Goal: Information Seeking & Learning: Learn about a topic

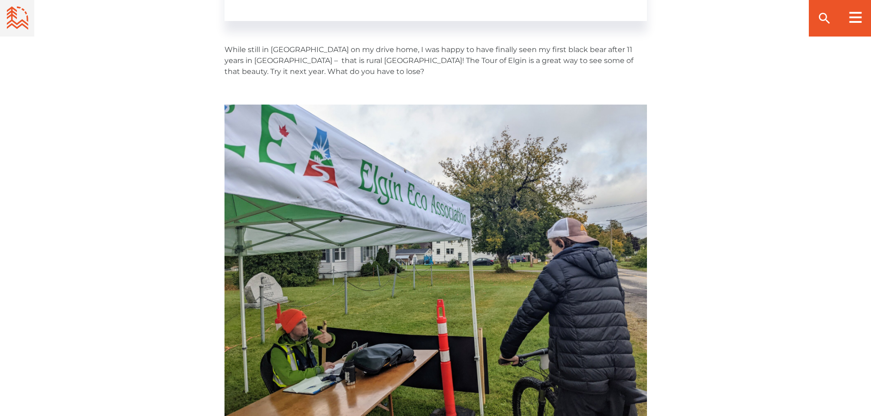
scroll to position [2240, 0]
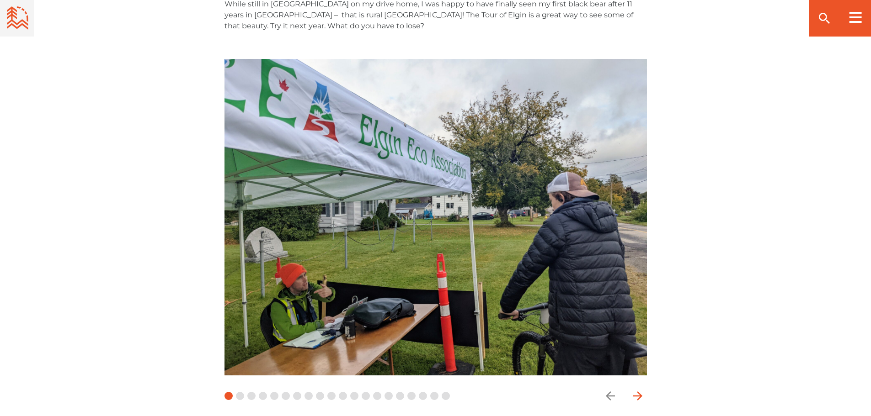
click at [638, 389] on icon "arrow forward" at bounding box center [638, 396] width 14 height 14
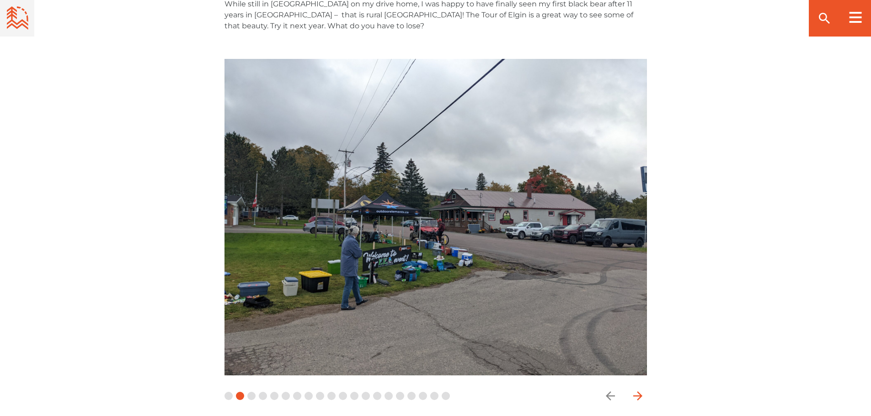
click at [637, 389] on icon "arrow forward" at bounding box center [638, 396] width 14 height 14
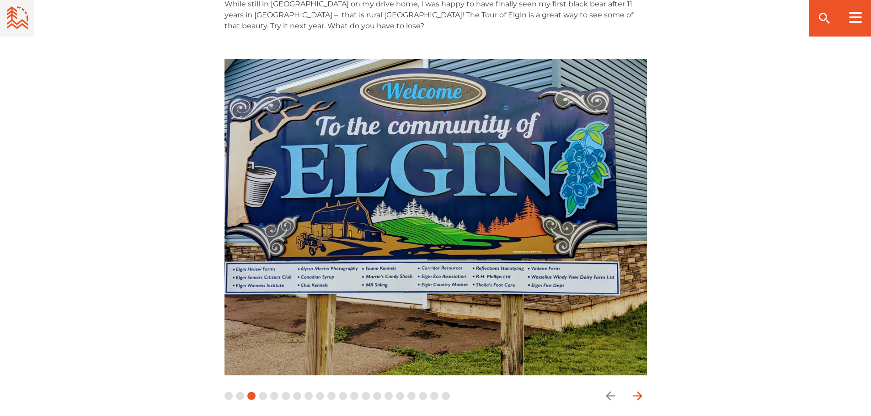
click at [637, 389] on icon "arrow forward" at bounding box center [638, 396] width 14 height 14
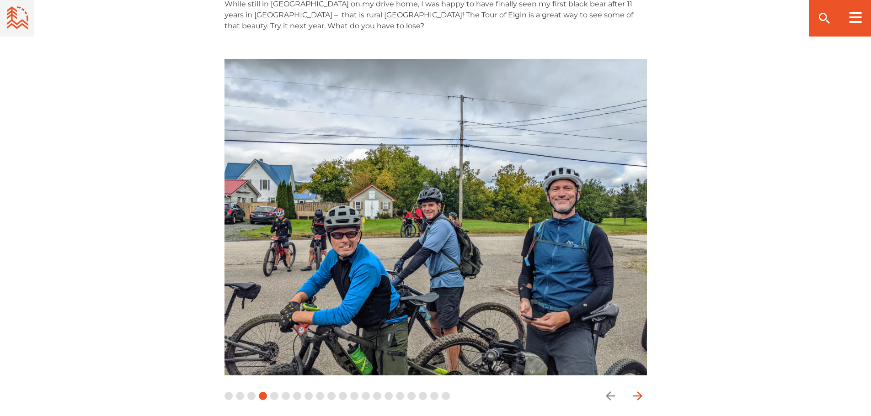
click at [637, 389] on icon "arrow forward" at bounding box center [638, 396] width 14 height 14
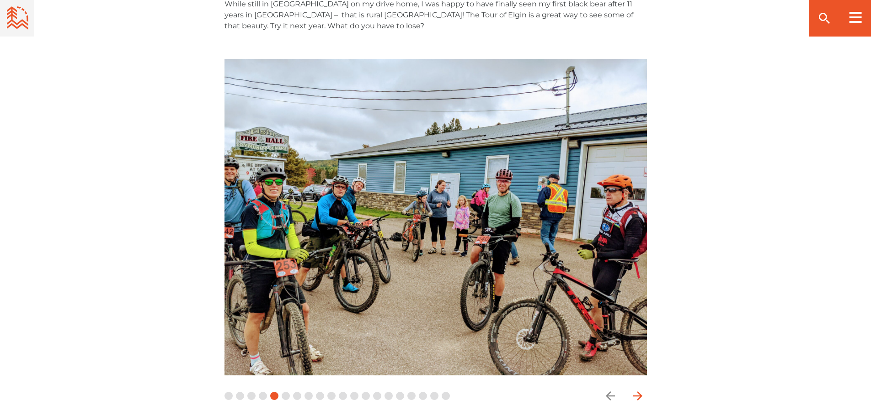
click at [640, 392] on icon "arrow forward" at bounding box center [637, 396] width 9 height 9
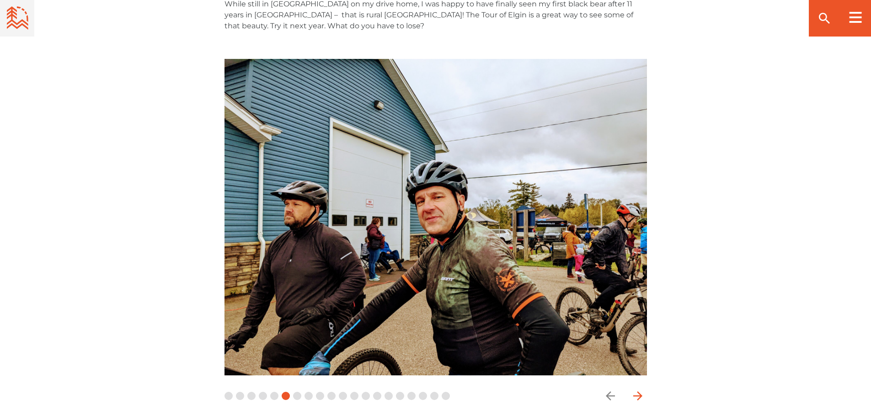
click at [640, 392] on icon "arrow forward" at bounding box center [637, 396] width 9 height 9
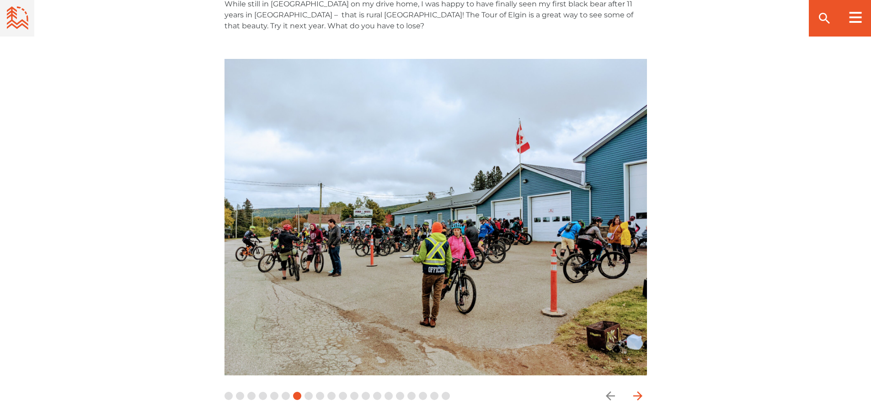
click at [640, 392] on icon "arrow forward" at bounding box center [637, 396] width 9 height 9
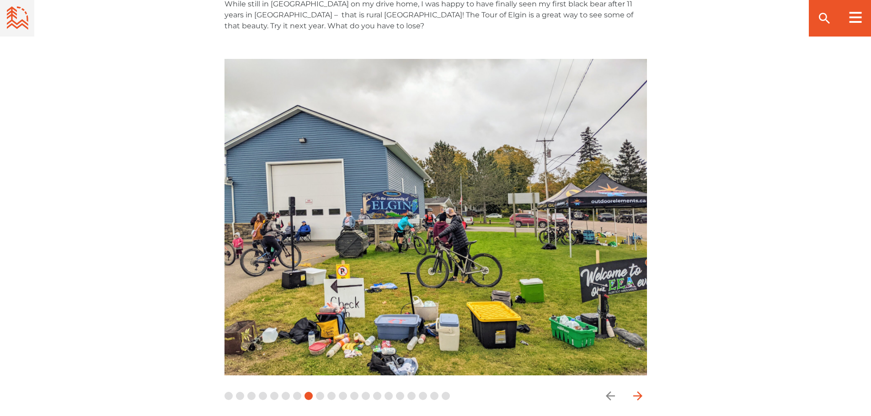
click at [640, 392] on icon "arrow forward" at bounding box center [637, 396] width 9 height 9
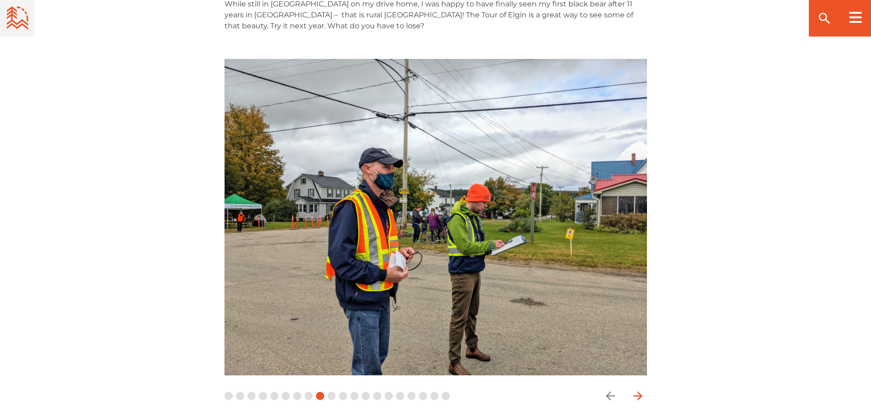
click at [640, 392] on icon "arrow forward" at bounding box center [637, 396] width 9 height 9
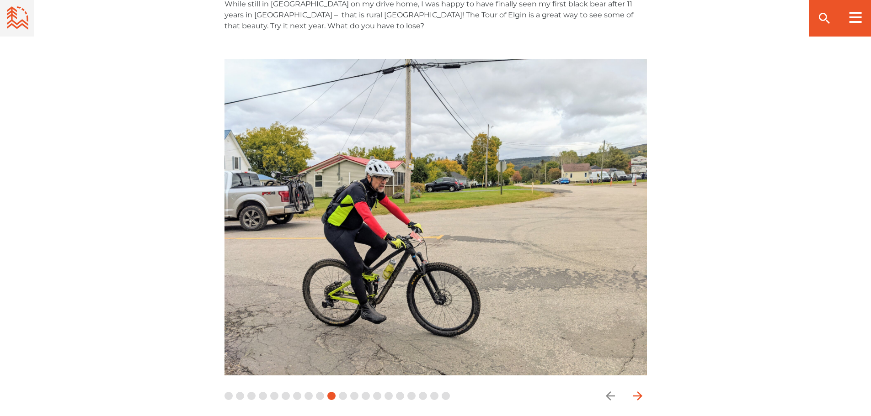
click at [640, 392] on icon "arrow forward" at bounding box center [637, 396] width 9 height 9
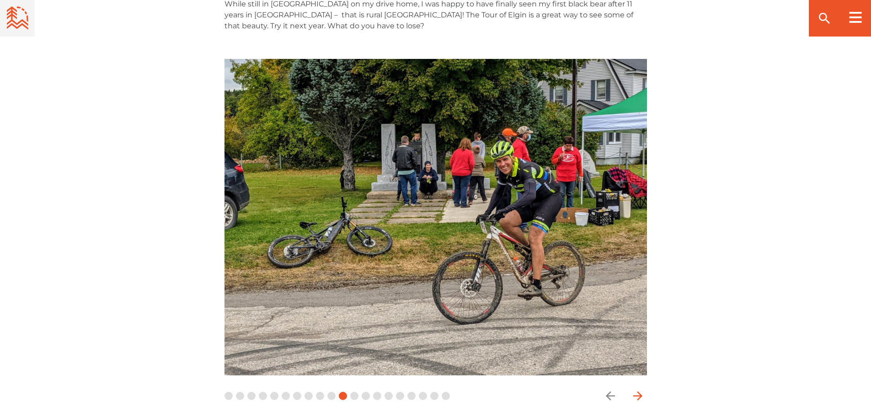
click at [640, 392] on icon "arrow forward" at bounding box center [637, 396] width 9 height 9
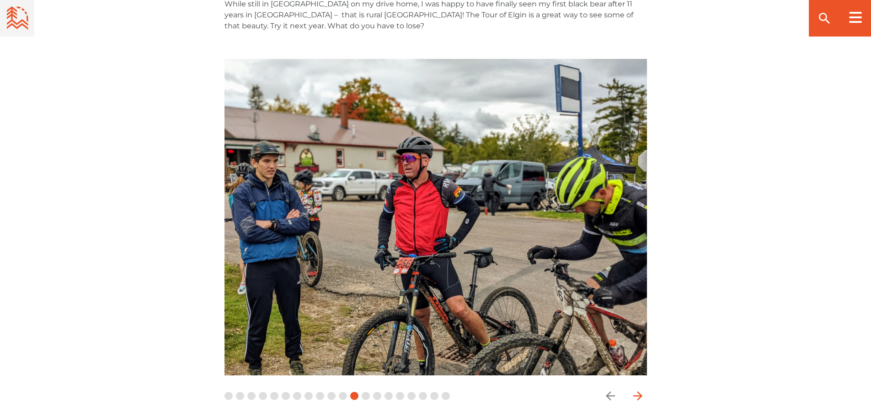
click at [640, 392] on icon "arrow forward" at bounding box center [637, 396] width 9 height 9
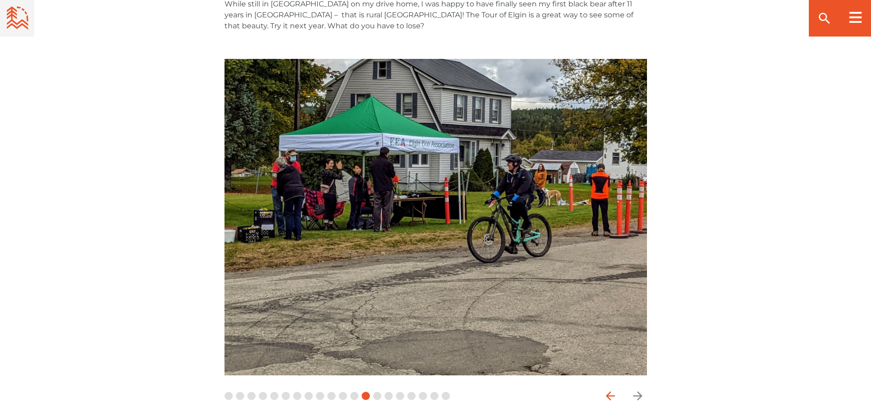
click at [602, 387] on span "button" at bounding box center [610, 396] width 18 height 18
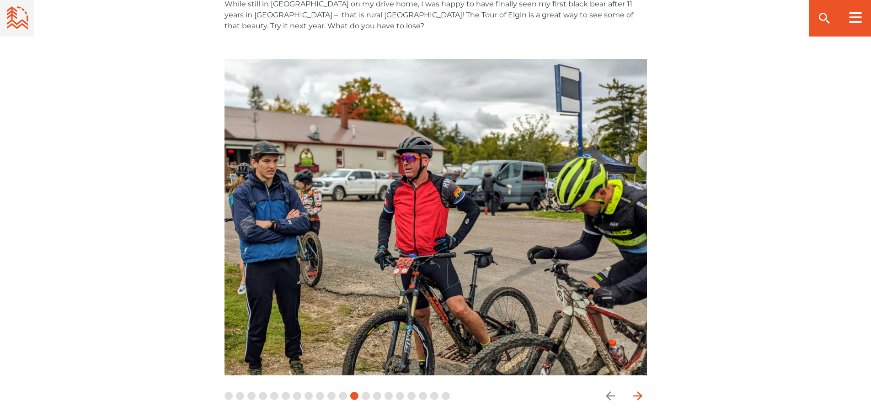
click at [638, 392] on icon "arrow forward" at bounding box center [637, 396] width 9 height 9
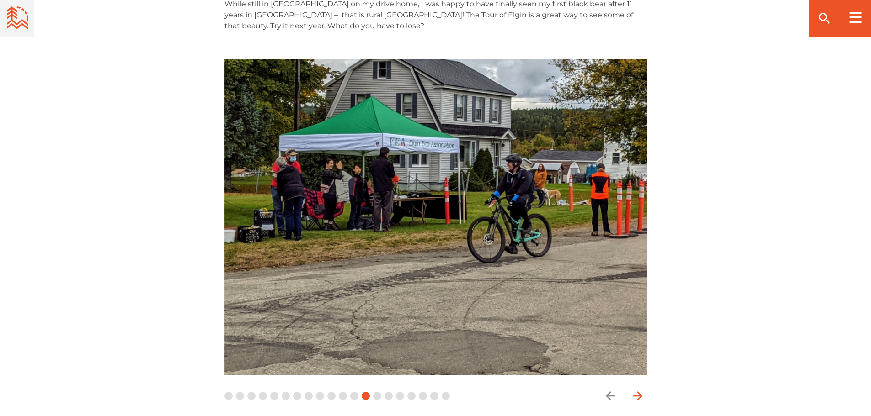
click at [638, 392] on icon "arrow forward" at bounding box center [637, 396] width 9 height 9
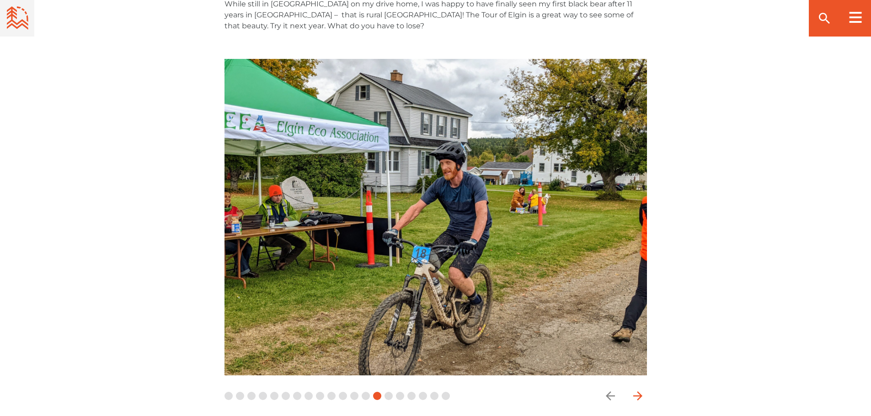
click at [638, 392] on icon "arrow forward" at bounding box center [637, 396] width 9 height 9
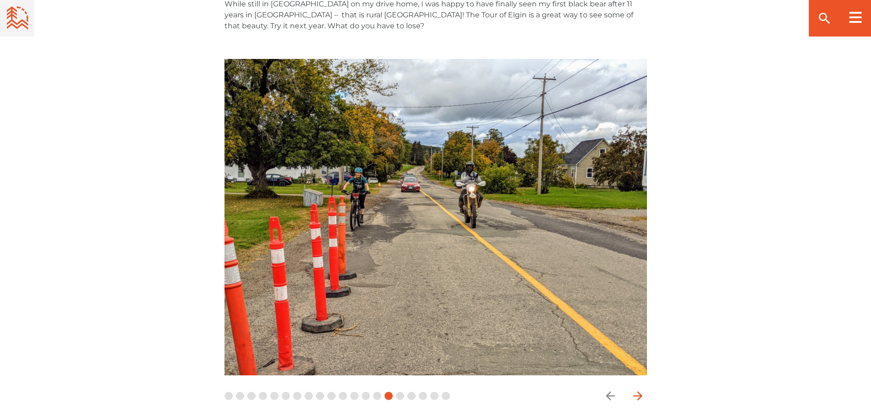
click at [638, 392] on icon "arrow forward" at bounding box center [637, 396] width 9 height 9
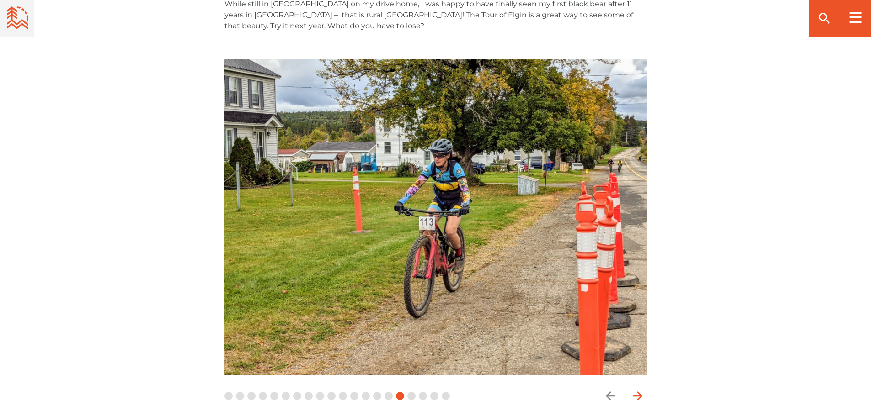
click at [638, 392] on icon "arrow forward" at bounding box center [637, 396] width 9 height 9
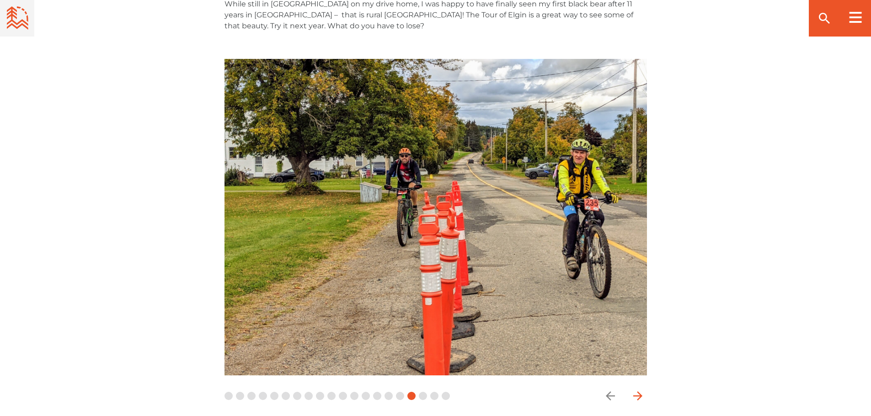
click at [638, 392] on icon "arrow forward" at bounding box center [637, 396] width 9 height 9
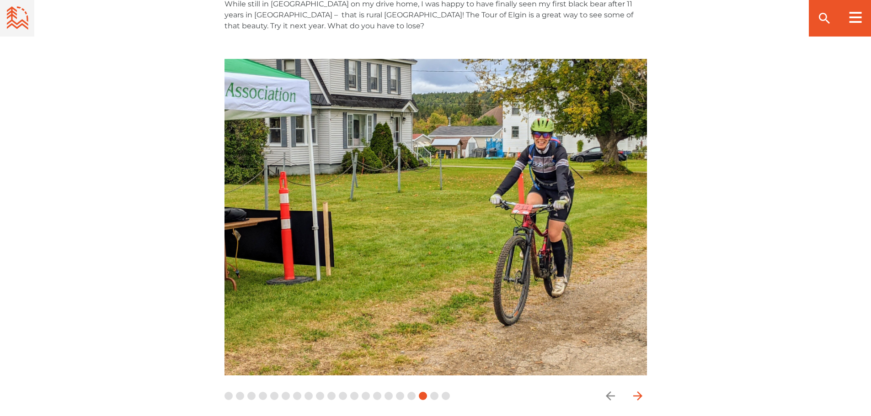
click at [638, 392] on icon "arrow forward" at bounding box center [637, 396] width 9 height 9
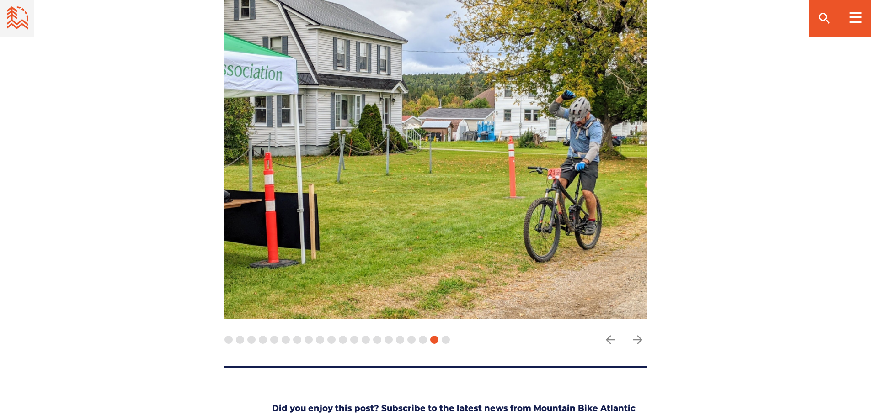
scroll to position [2422, 0]
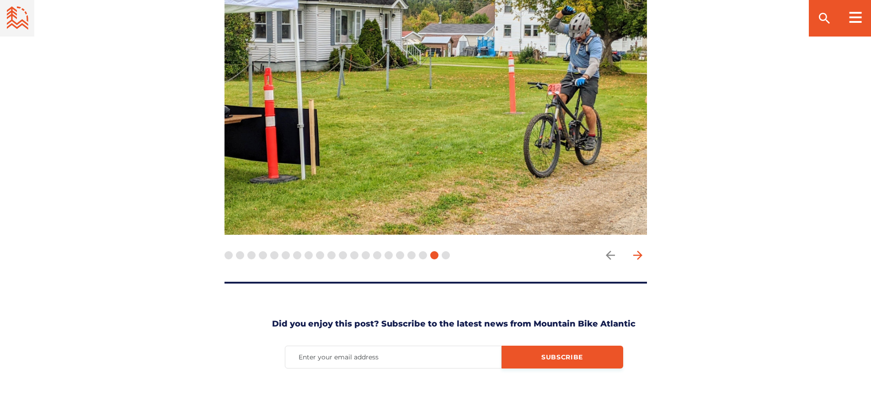
click at [639, 249] on icon "arrow forward" at bounding box center [638, 256] width 14 height 14
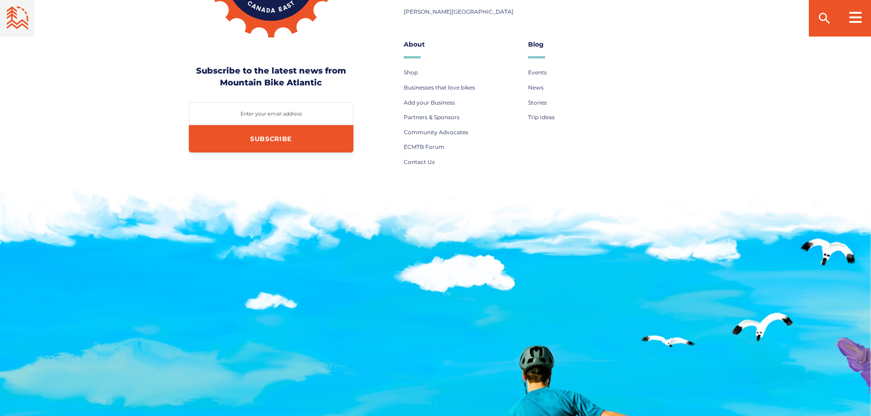
scroll to position [3565, 0]
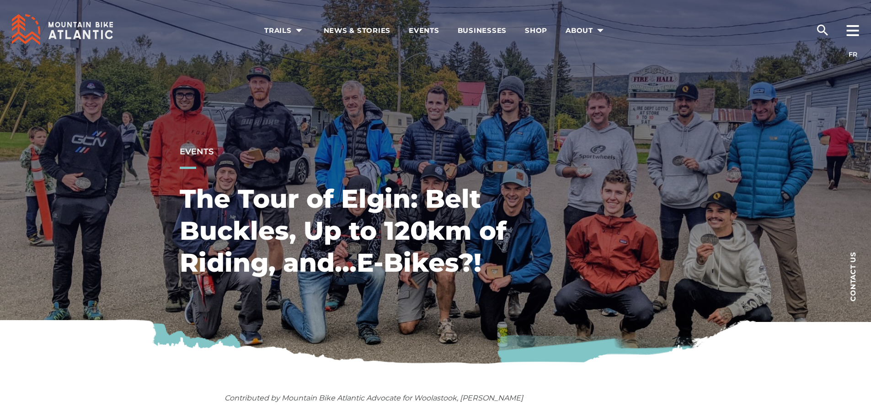
drag, startPoint x: 0, startPoint y: 0, endPoint x: 813, endPoint y: 364, distance: 890.8
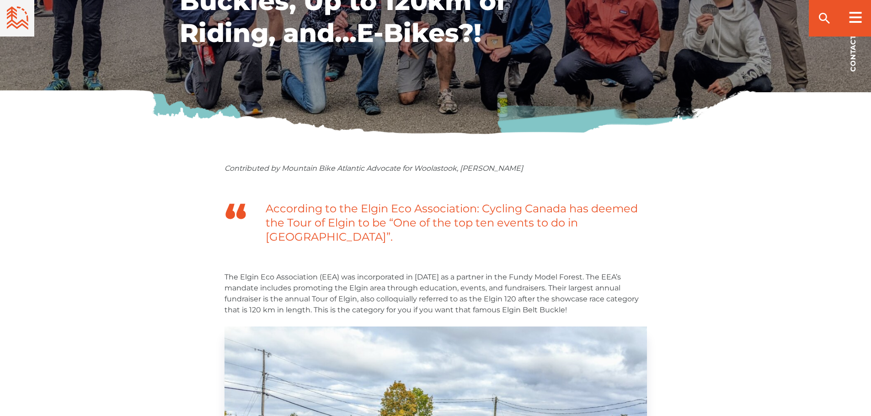
scroll to position [229, 0]
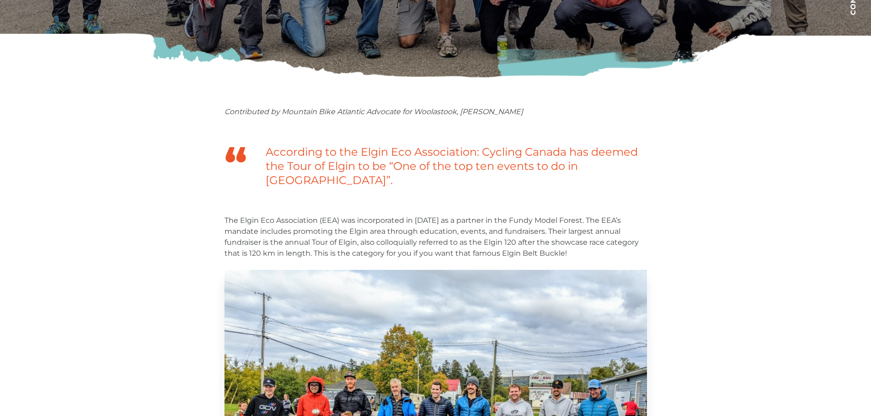
scroll to position [0, 0]
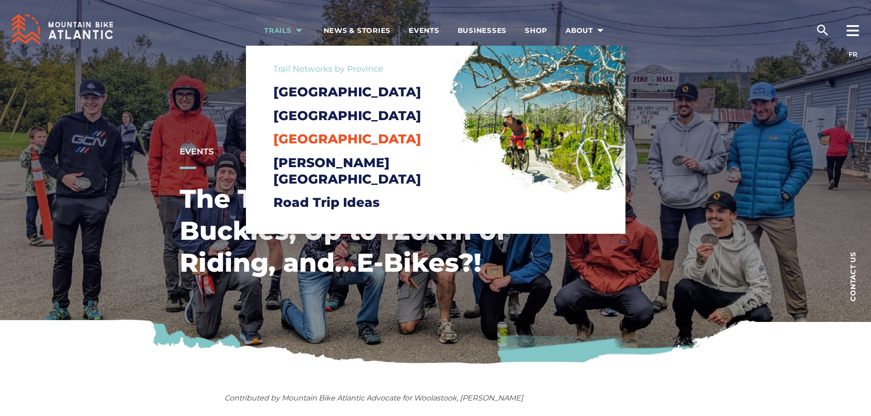
click at [318, 147] on span "[GEOGRAPHIC_DATA]" at bounding box center [347, 139] width 148 height 16
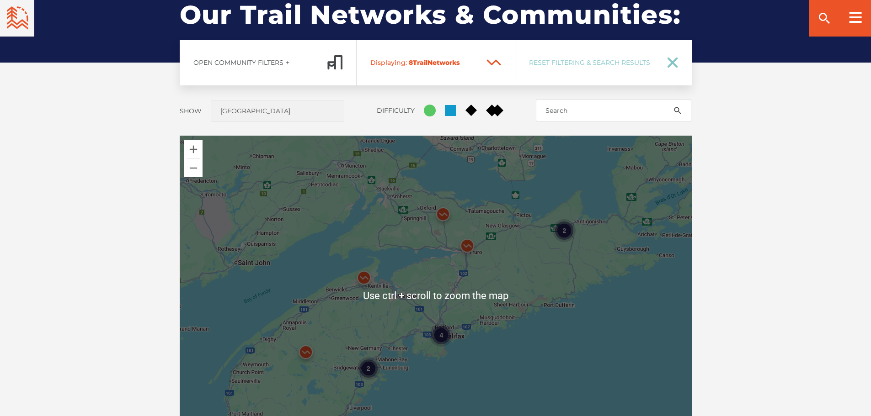
scroll to position [777, 0]
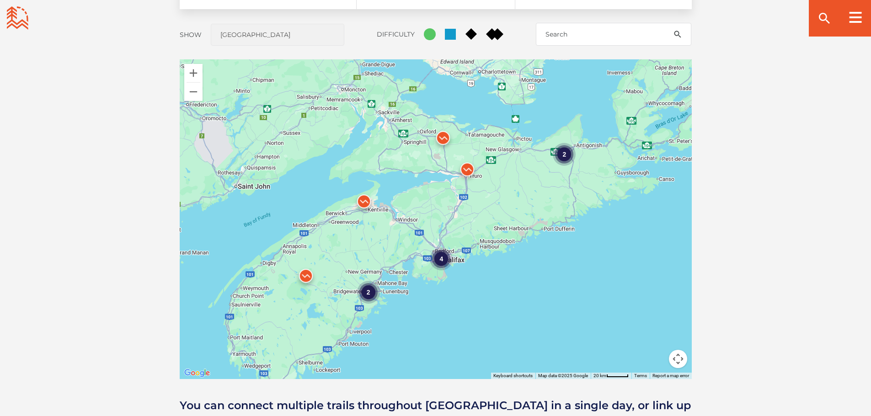
click at [361, 198] on img at bounding box center [363, 203] width 27 height 27
click at [119, 221] on div "Open Community Filters Displaying: 8 Trail Network s Reset Filtering & Search R…" at bounding box center [436, 196] width 640 height 467
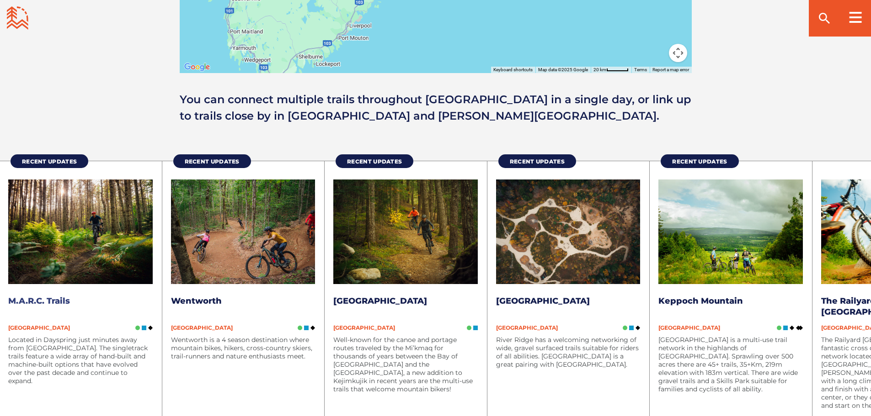
scroll to position [1097, 0]
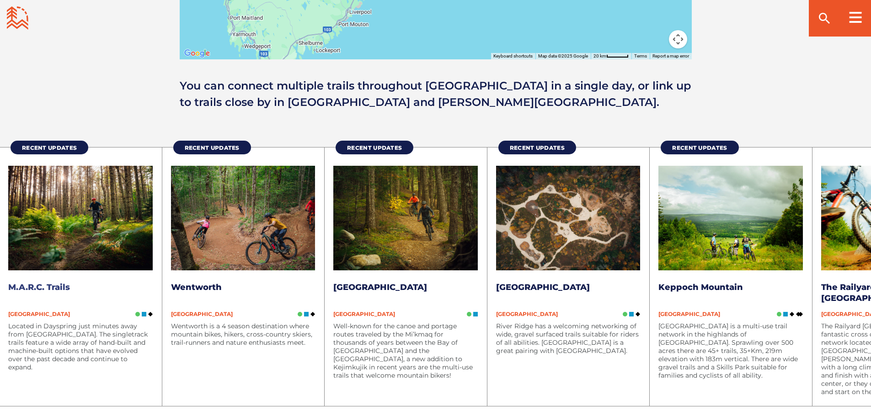
click at [59, 226] on img at bounding box center [80, 218] width 144 height 105
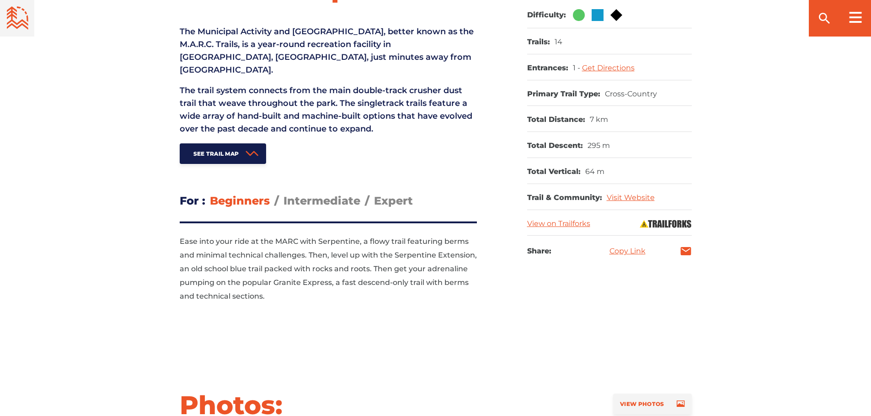
scroll to position [320, 0]
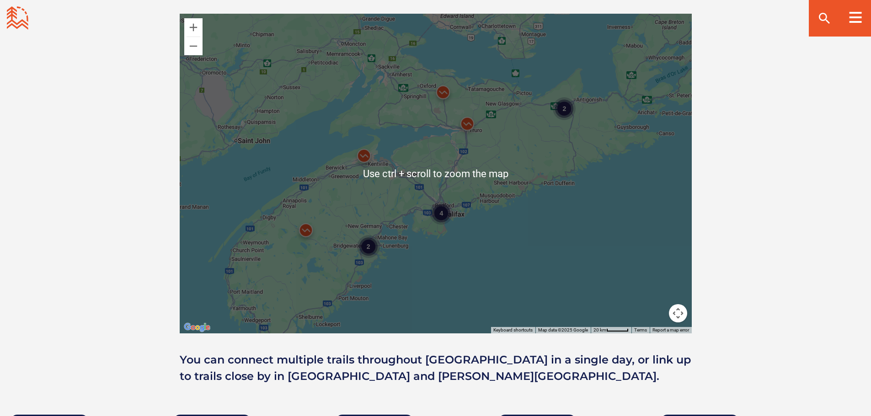
scroll to position [1097, 0]
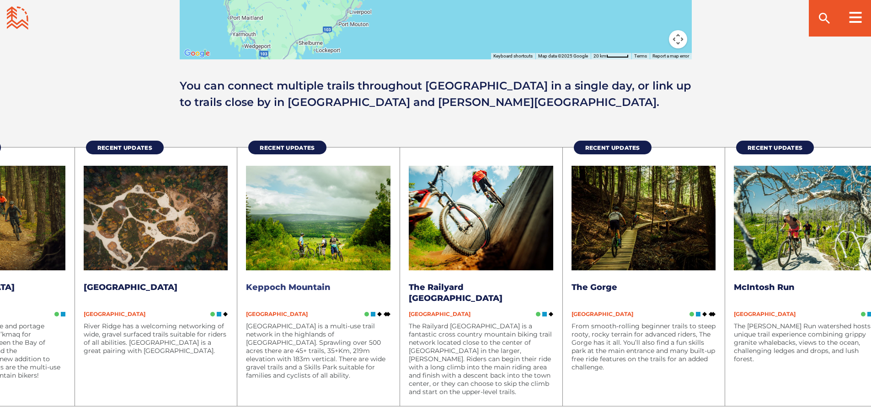
drag, startPoint x: 761, startPoint y: 263, endPoint x: 230, endPoint y: 224, distance: 532.1
click at [246, 223] on img at bounding box center [318, 218] width 144 height 105
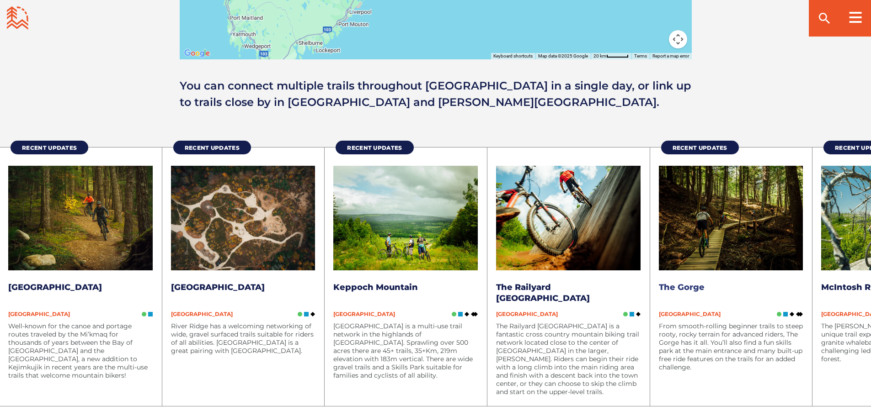
click at [725, 227] on img at bounding box center [731, 218] width 144 height 105
